Goal: Use online tool/utility: Utilize a website feature to perform a specific function

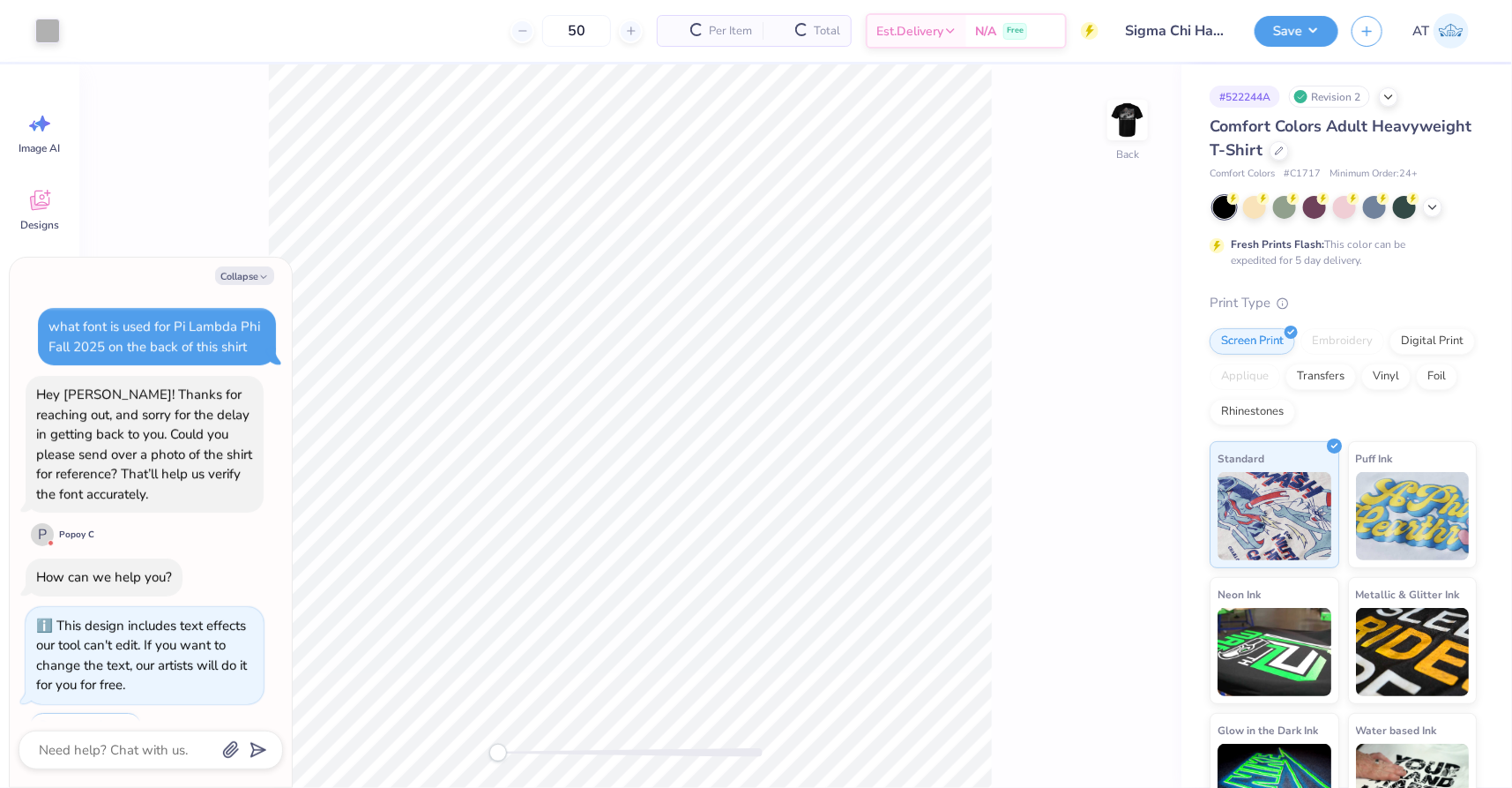
scroll to position [28, 0]
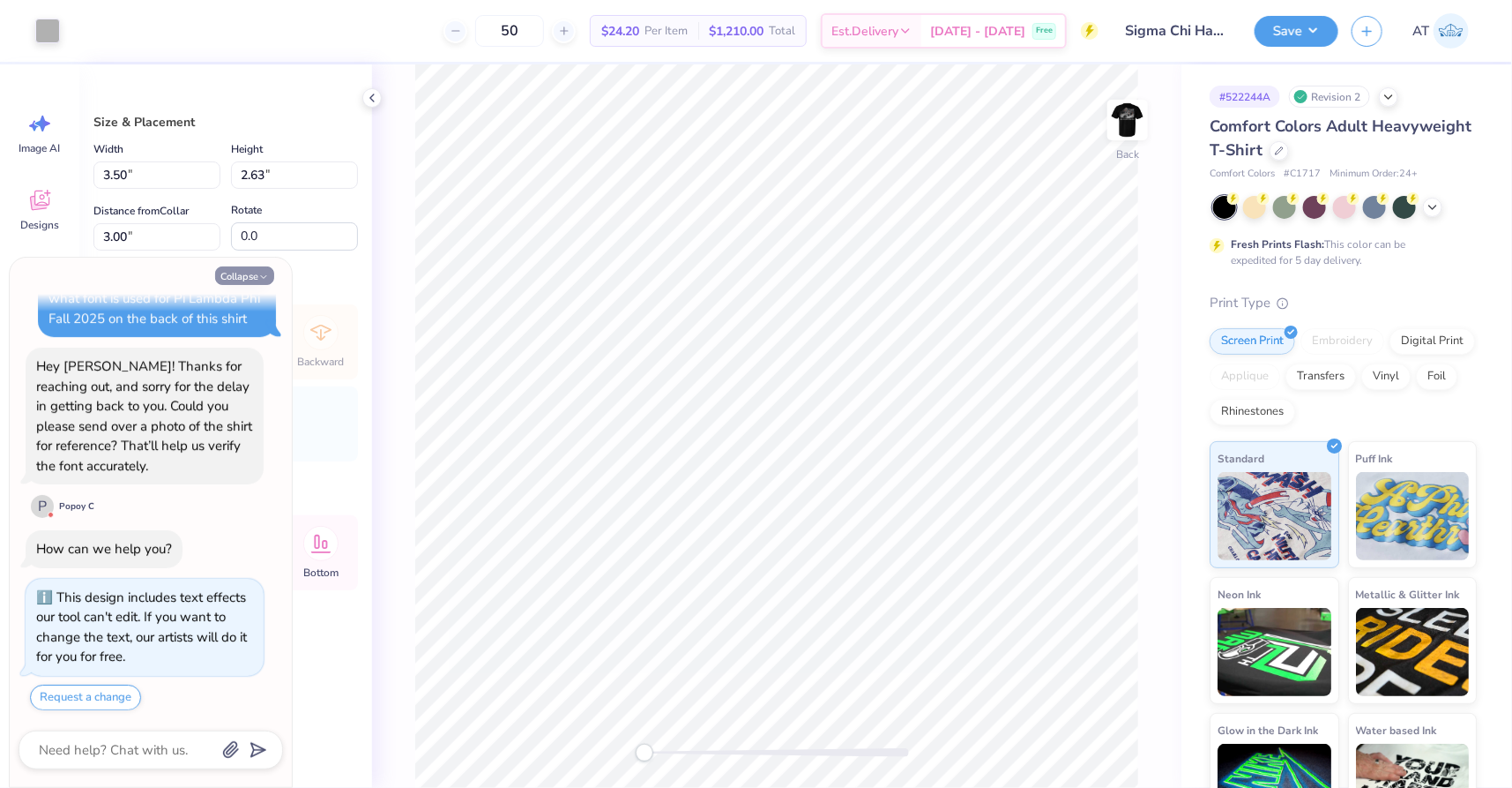
click at [252, 277] on button "Collapse" at bounding box center [245, 275] width 59 height 18
type textarea "x"
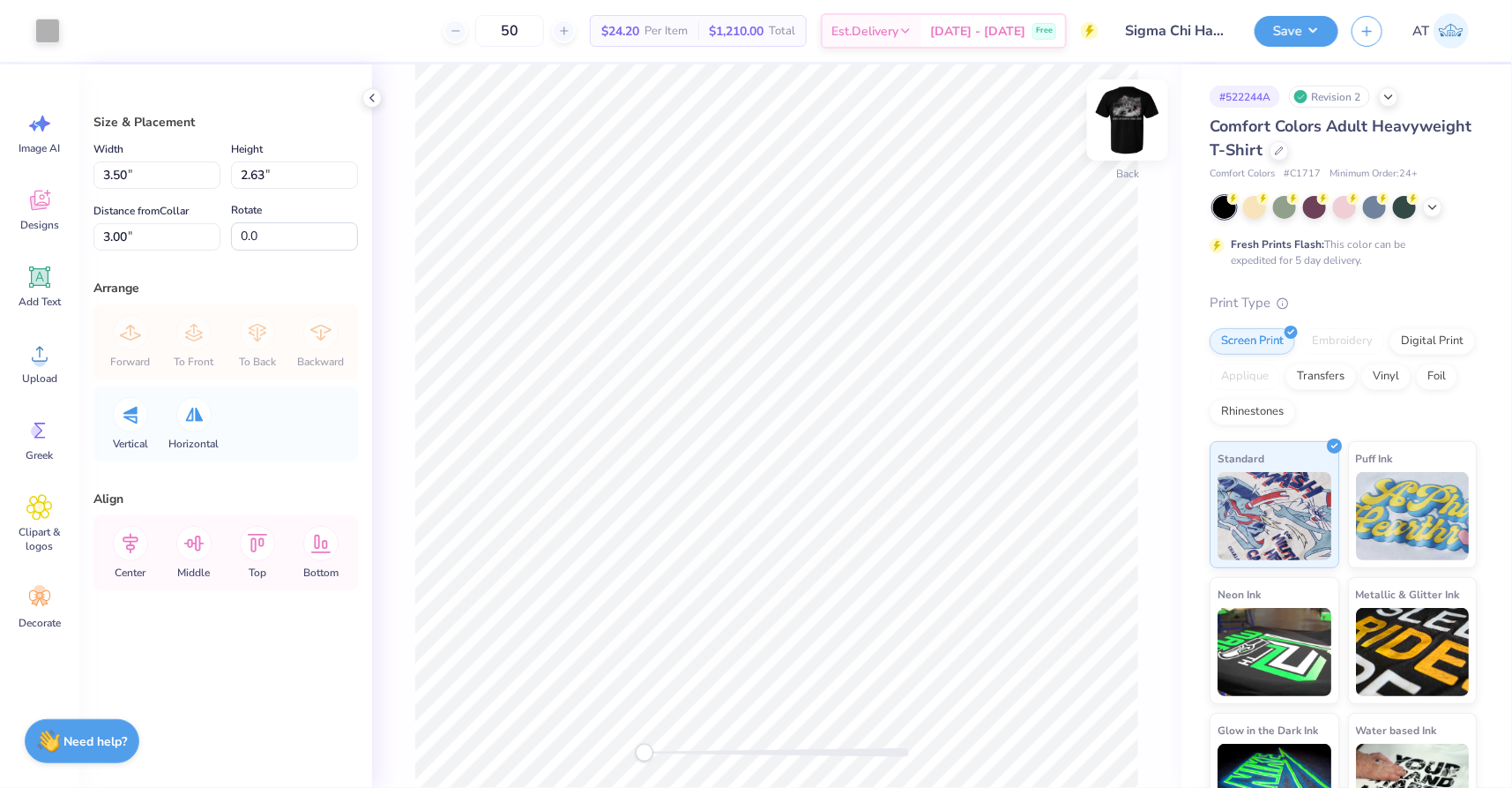
click at [1116, 126] on img at bounding box center [1128, 120] width 71 height 71
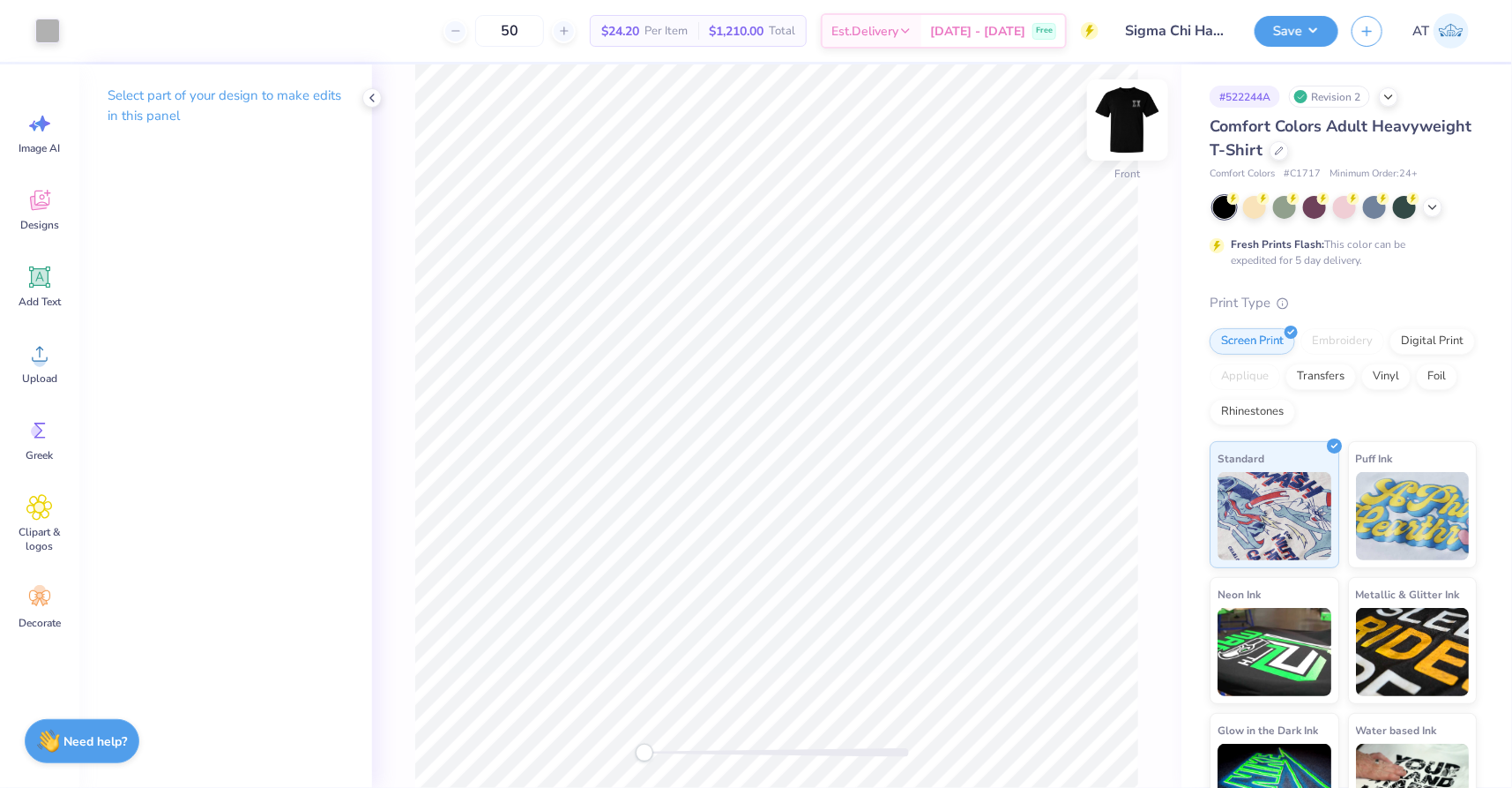
click at [1132, 107] on img at bounding box center [1128, 120] width 71 height 71
click at [1136, 121] on img at bounding box center [1128, 120] width 71 height 71
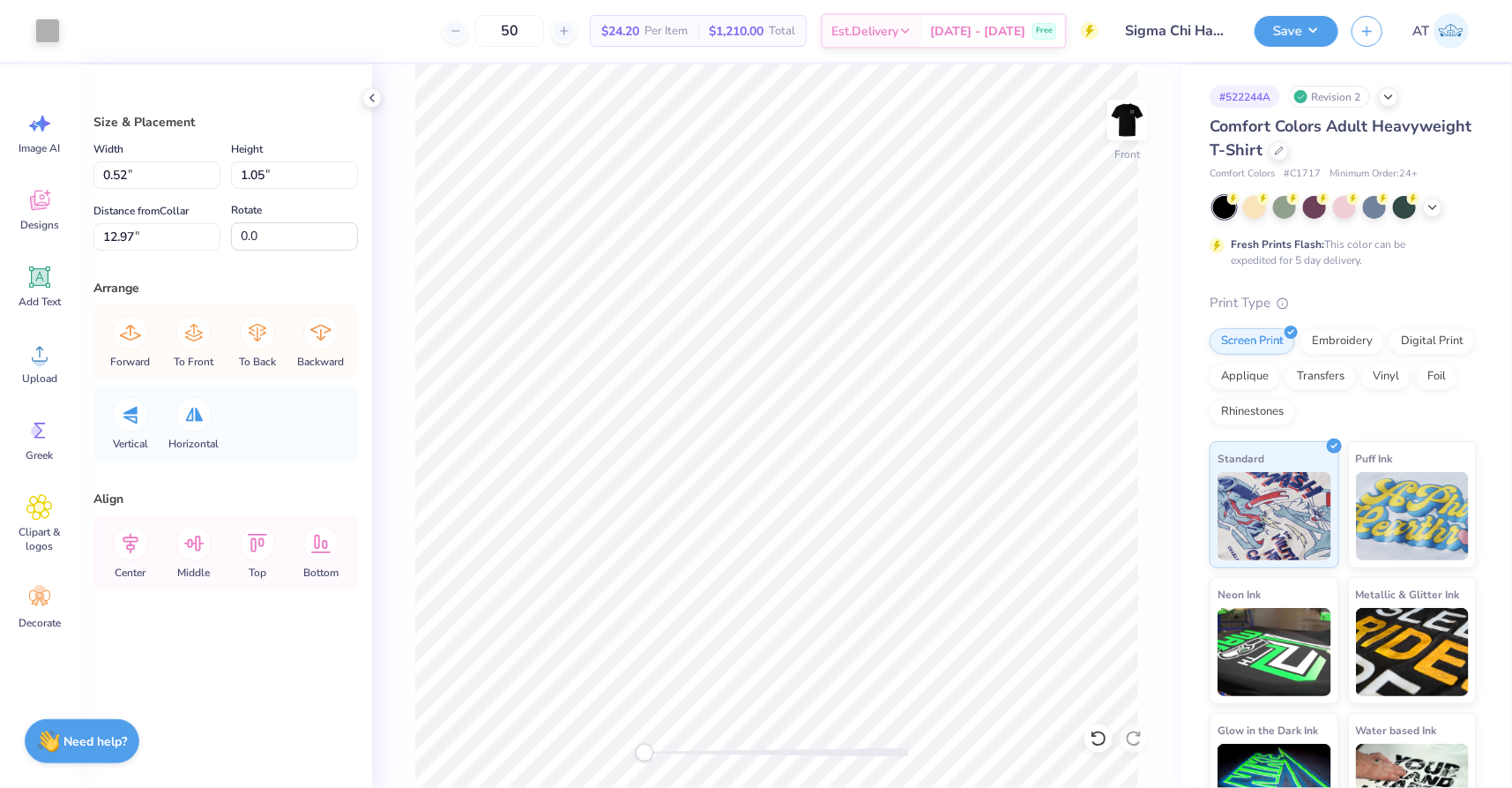
type input "0.52"
type input "1.05"
type input "12.97"
type input "0.74"
type input "0.90"
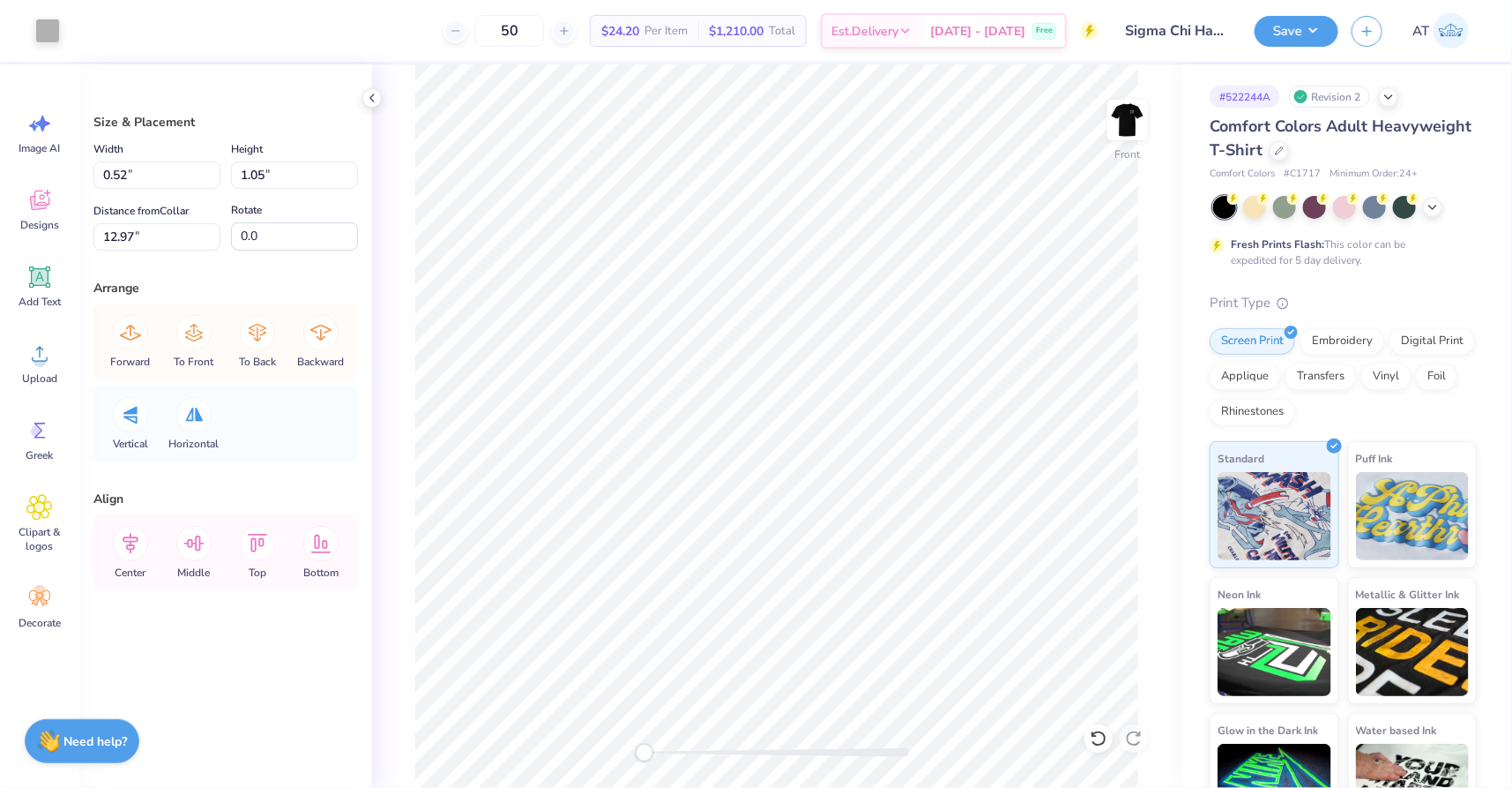
type input "12.95"
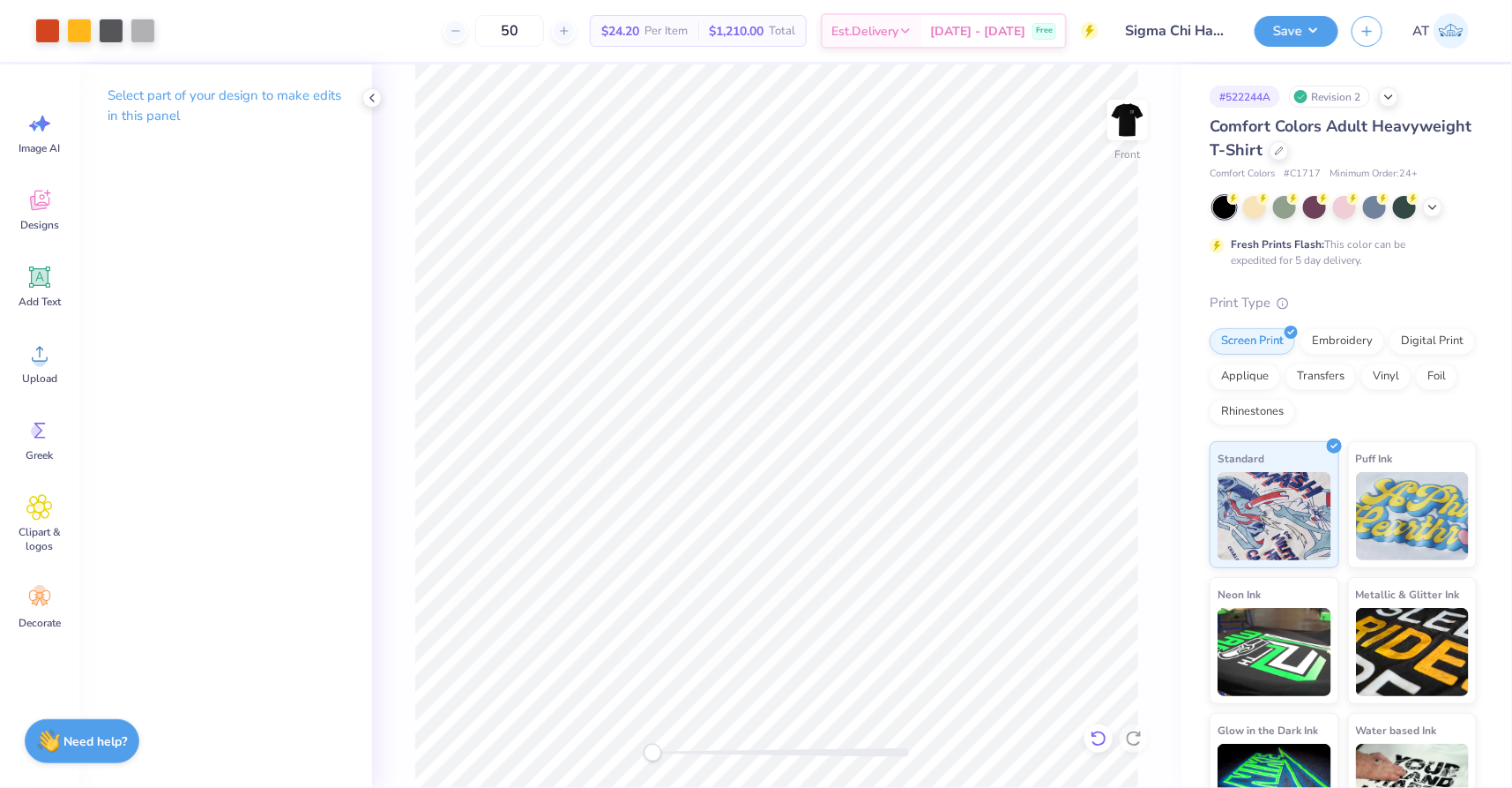
click at [1097, 745] on icon at bounding box center [1099, 738] width 17 height 17
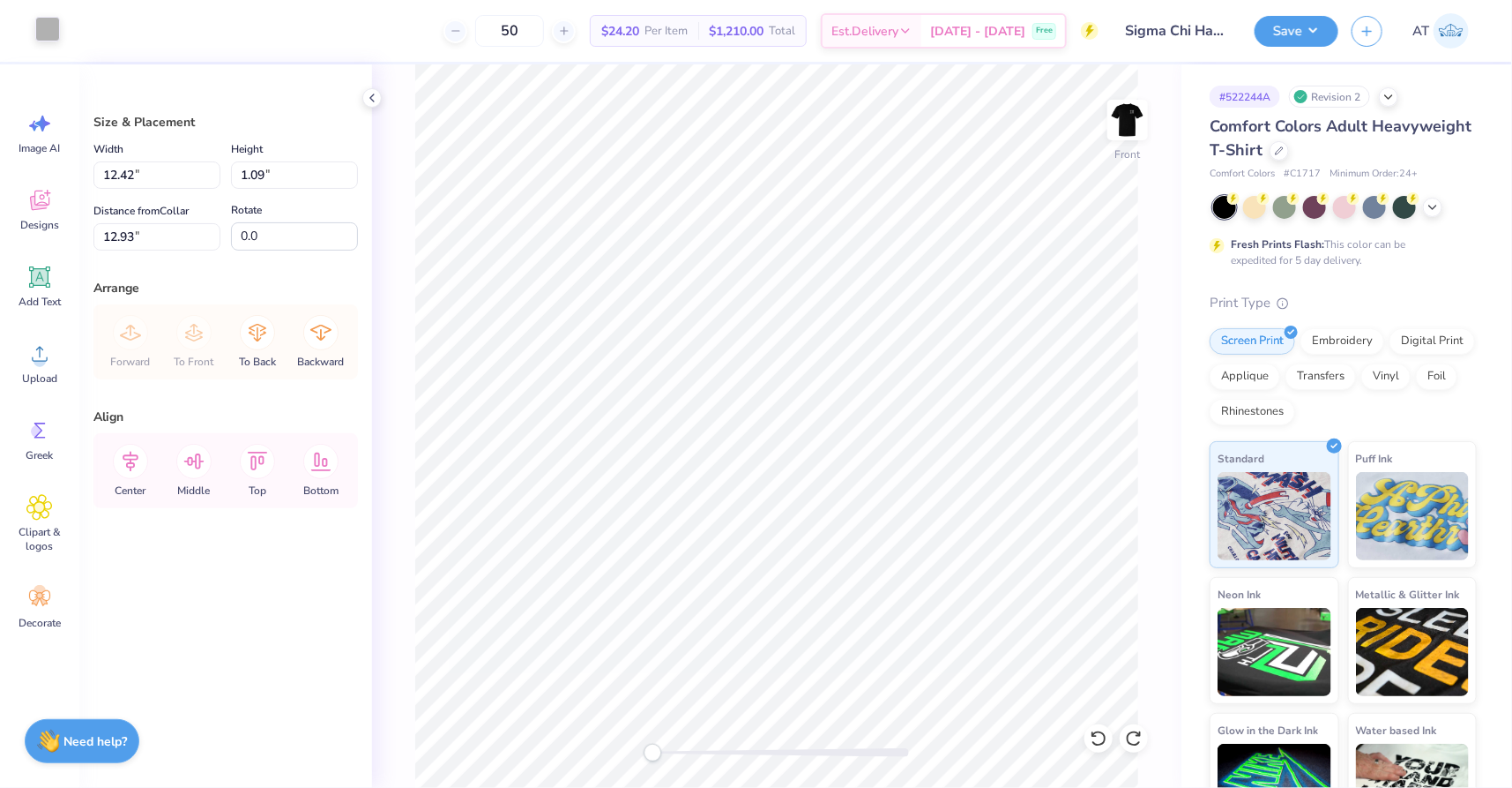
click at [42, 38] on div at bounding box center [48, 29] width 25 height 25
click at [45, 34] on div at bounding box center [48, 29] width 25 height 25
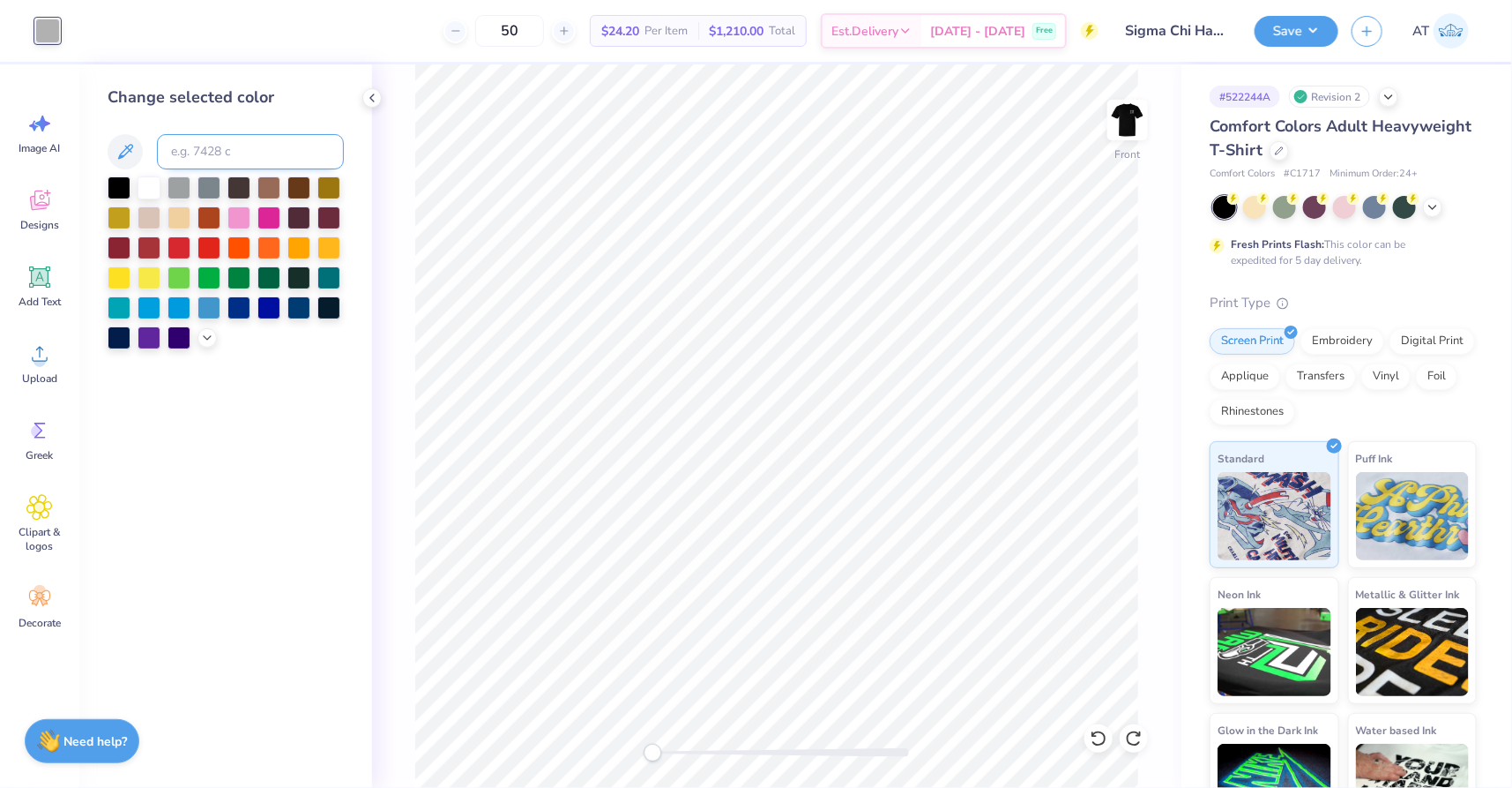
drag, startPoint x: 221, startPoint y: 147, endPoint x: 230, endPoint y: 144, distance: 9.5
click at [224, 145] on input at bounding box center [250, 152] width 187 height 36
type input "173"
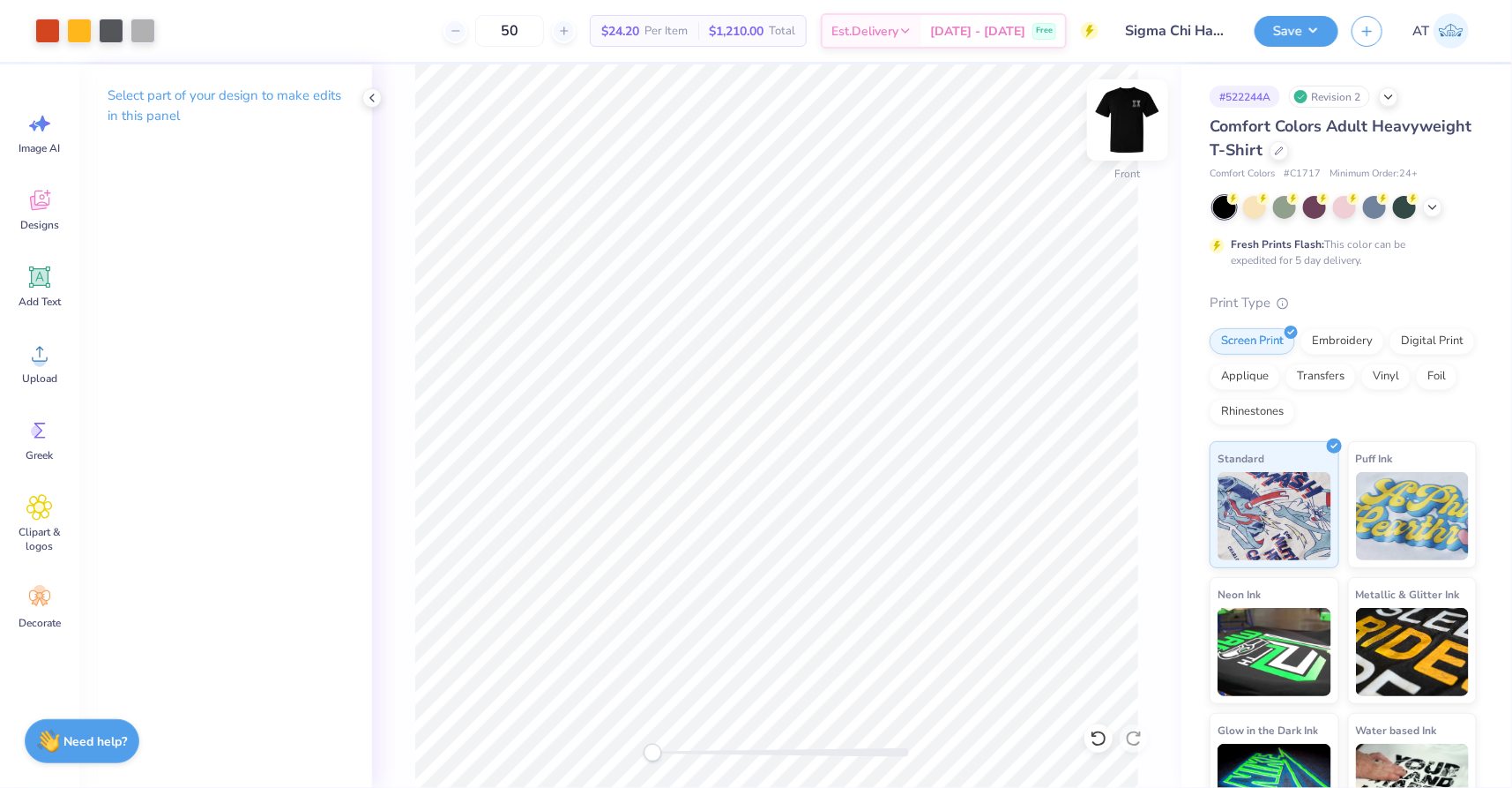
click at [1129, 125] on img at bounding box center [1128, 120] width 71 height 71
click at [39, 36] on div at bounding box center [48, 29] width 25 height 25
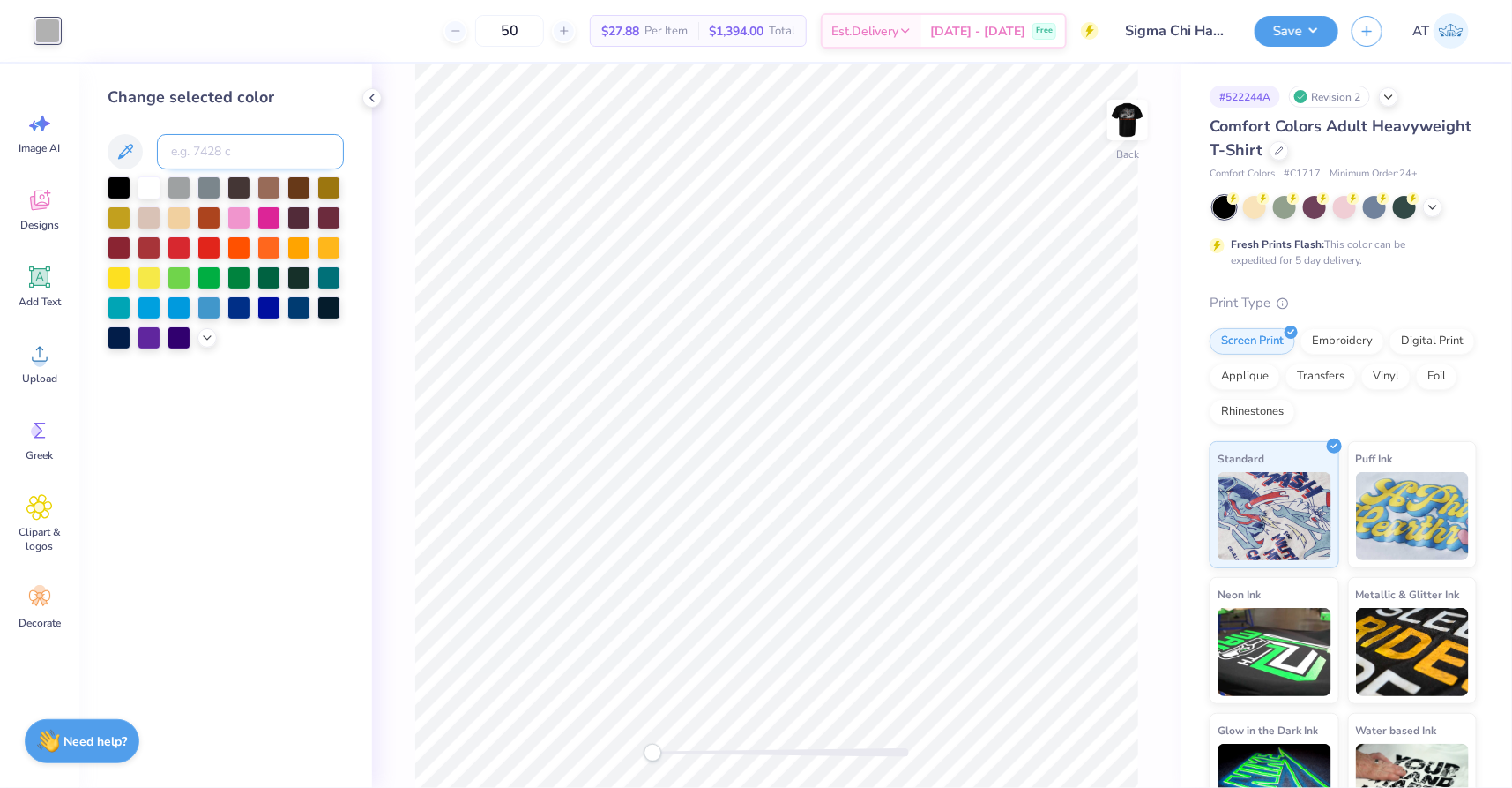
click at [284, 153] on input at bounding box center [250, 152] width 187 height 36
type input "173"
click at [1288, 22] on button "Save" at bounding box center [1296, 29] width 83 height 31
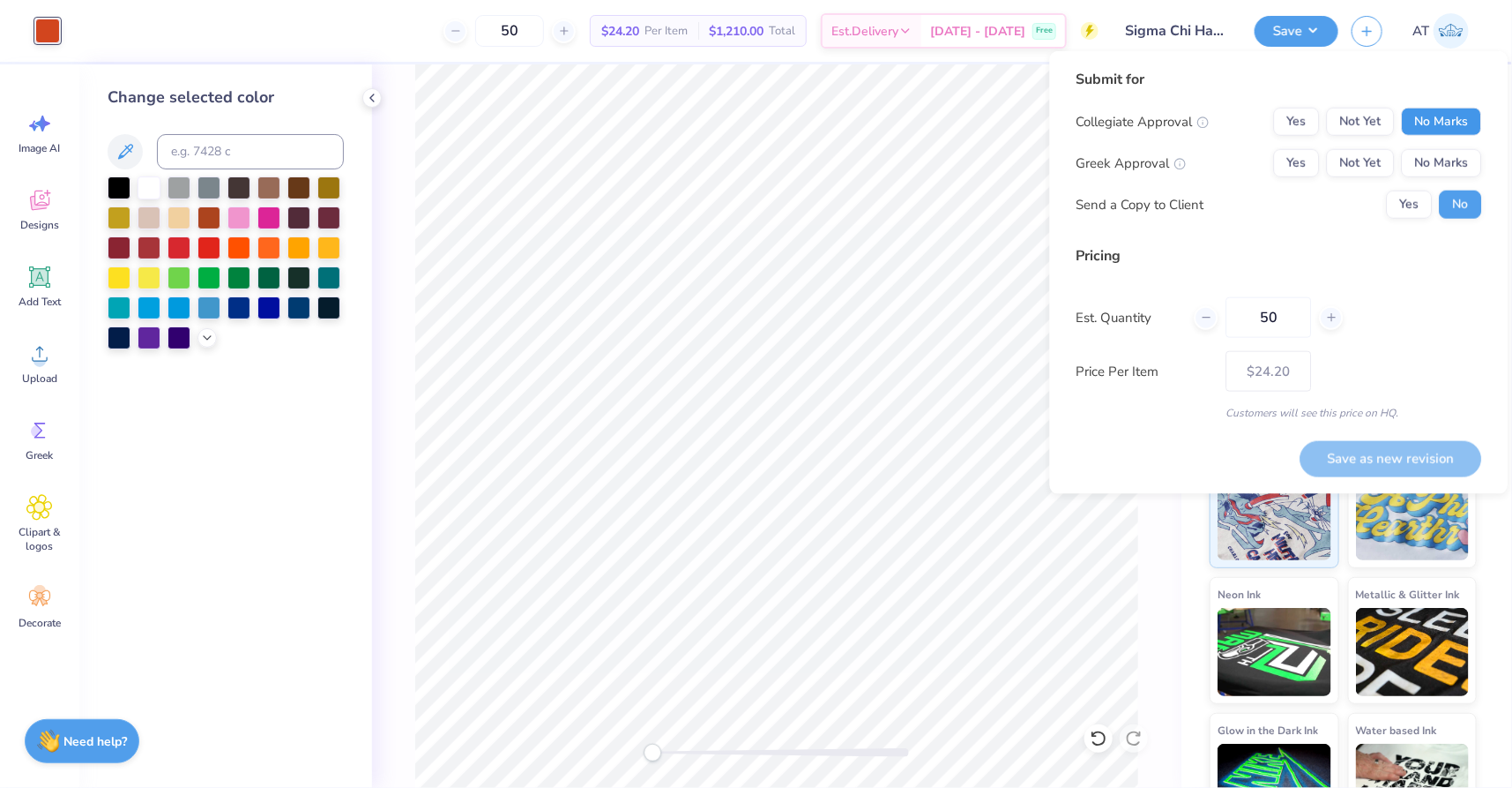
click at [1419, 122] on button "No Marks" at bounding box center [1441, 121] width 81 height 28
click at [1292, 169] on button "Yes" at bounding box center [1296, 162] width 46 height 28
click at [1380, 451] on button "Save as new revision" at bounding box center [1389, 459] width 181 height 36
type input "$24.20"
